Goal: Task Accomplishment & Management: Use online tool/utility

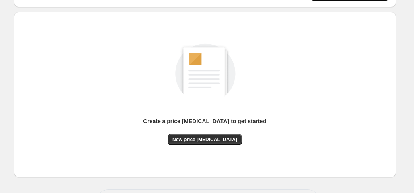
scroll to position [107, 0]
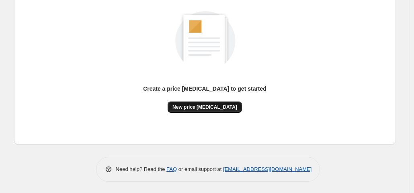
click at [206, 110] on span "New price change job" at bounding box center [204, 107] width 65 height 6
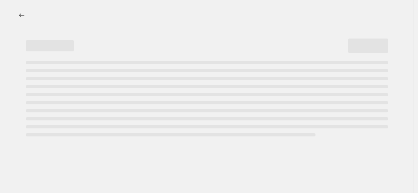
select select "percentage"
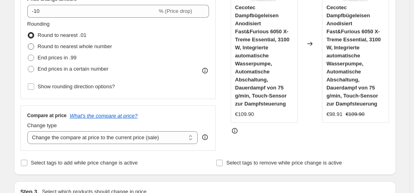
scroll to position [106, 0]
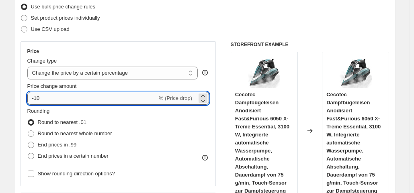
click at [74, 100] on input "-10" at bounding box center [92, 98] width 130 height 13
type input "-1"
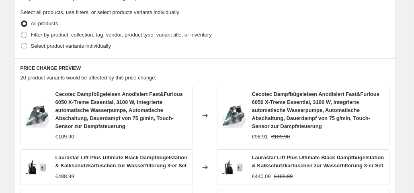
scroll to position [629, 0]
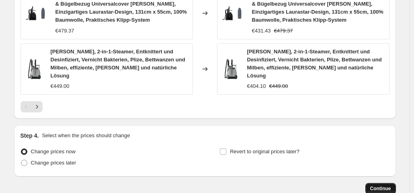
type input "-35"
click at [387, 186] on span "Continue" at bounding box center [380, 189] width 21 height 6
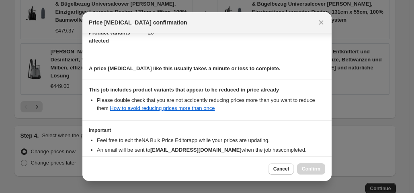
scroll to position [143, 0]
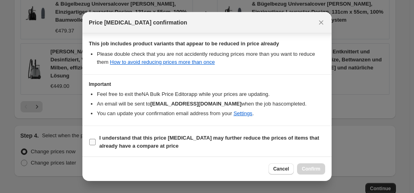
click at [94, 139] on input "I understand that this price change job may further reduce the prices of items …" at bounding box center [92, 142] width 6 height 6
checkbox input "true"
click at [311, 170] on span "Confirm" at bounding box center [311, 169] width 18 height 6
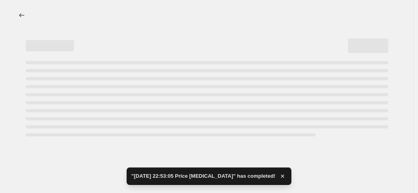
select select "percentage"
